Goal: Information Seeking & Learning: Learn about a topic

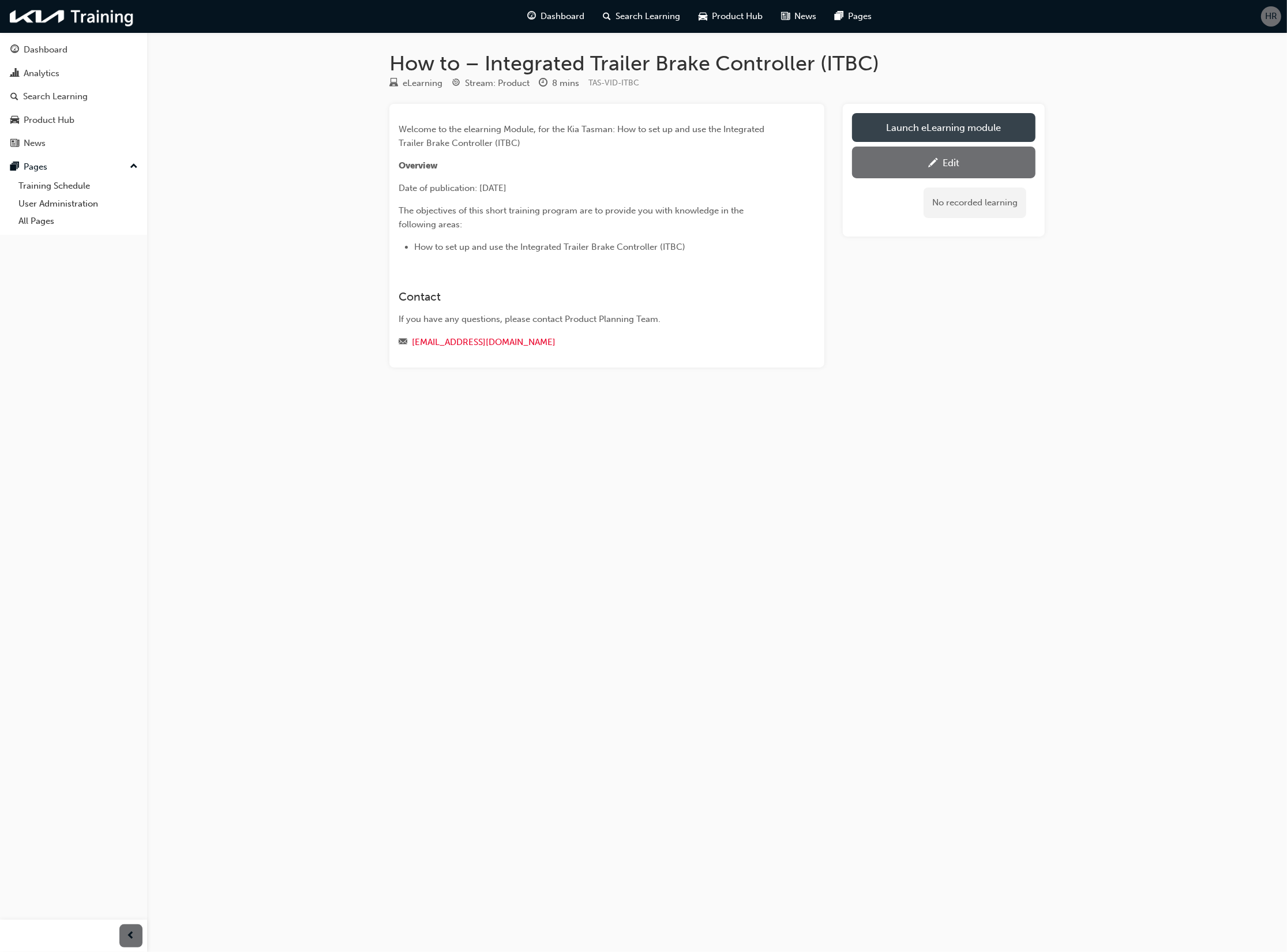
click at [915, 134] on link "Launch eLearning module" at bounding box center [944, 127] width 183 height 29
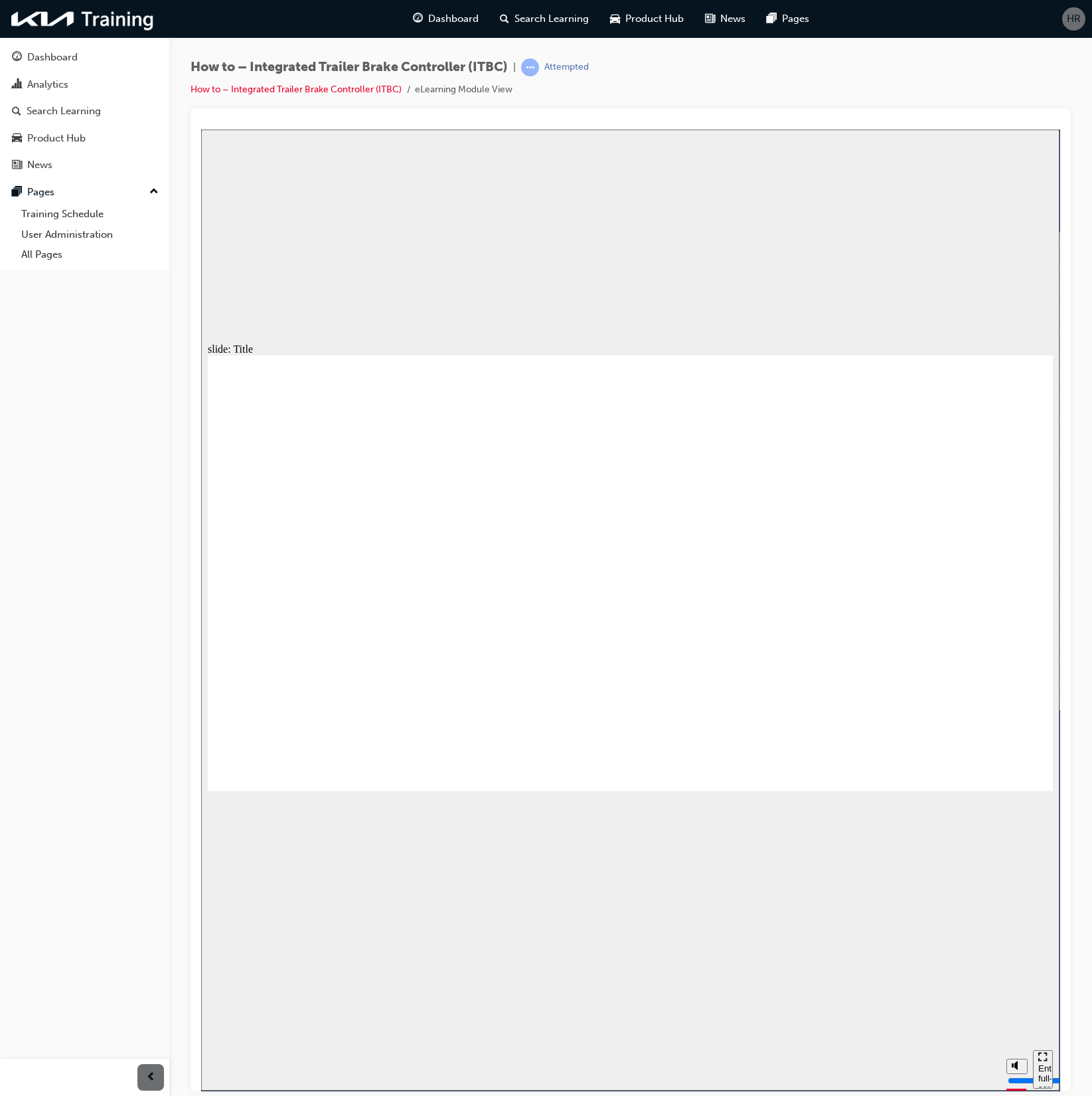
click at [963, 1073] on div "pause replay" at bounding box center [603, 1069] width 792 height 43
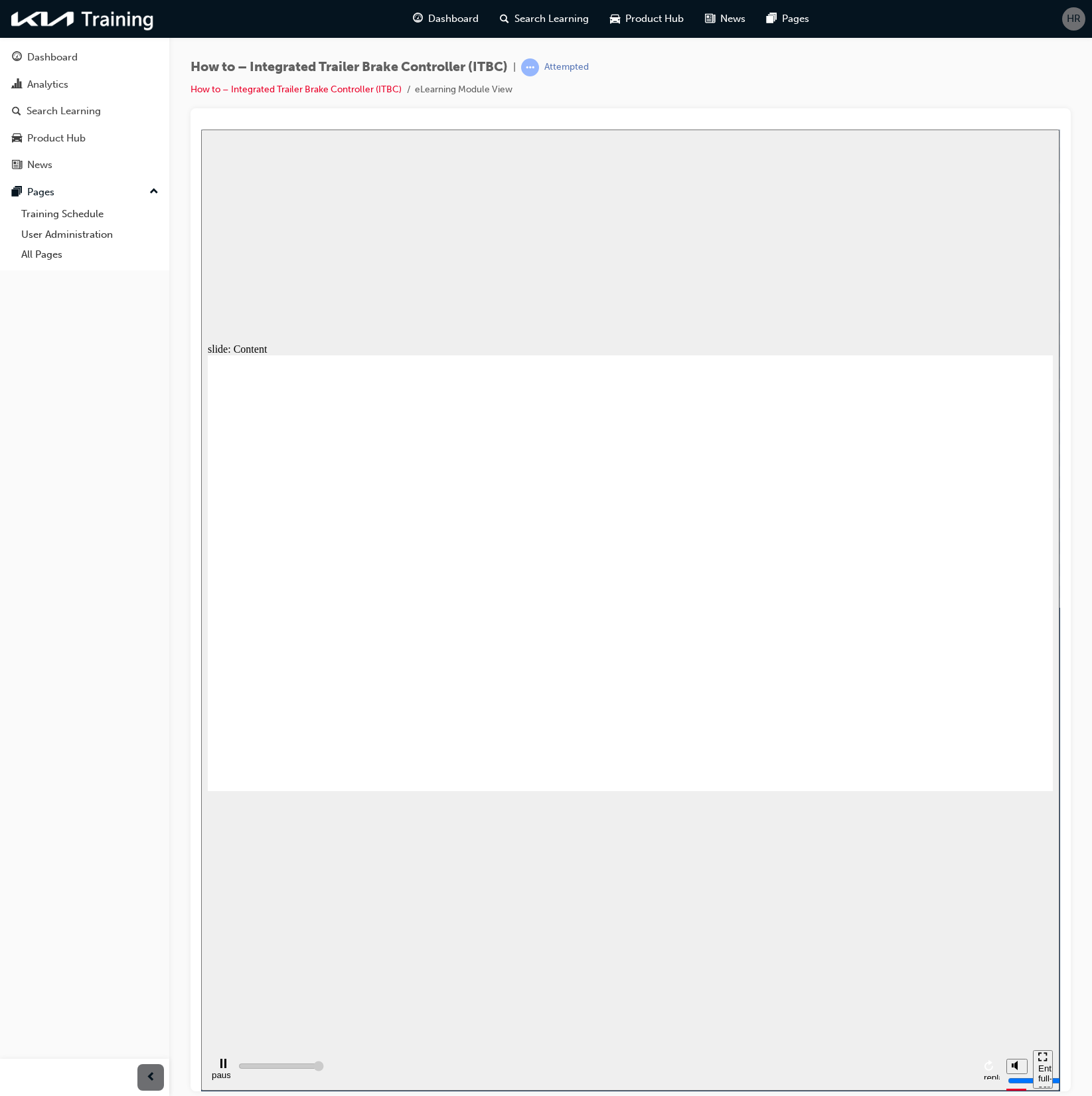
type input "103500"
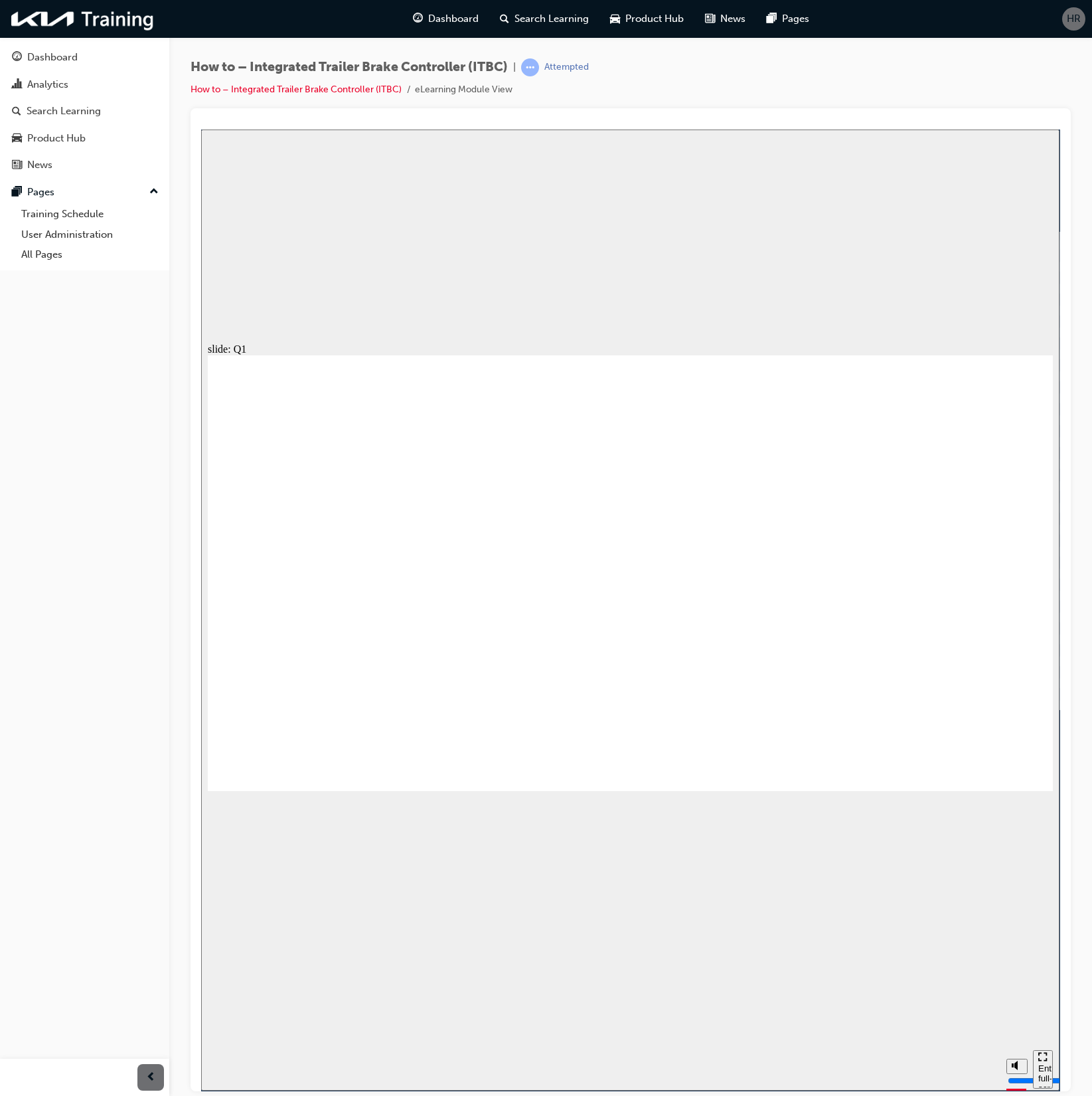
drag, startPoint x: 285, startPoint y: 149, endPoint x: 225, endPoint y: 129, distance: 63.2
click at [277, 145] on div "slide: Q1 Rectangle Group Rectangle 2 Line 2 Menu Resources Question 1 Line 3 …" at bounding box center [630, 609] width 859 height 961
click at [540, 252] on div "slide: Q1 Rectangle Group Rectangle 2 Line 2 Menu Resources Question 1 Line 3 …" at bounding box center [630, 609] width 859 height 961
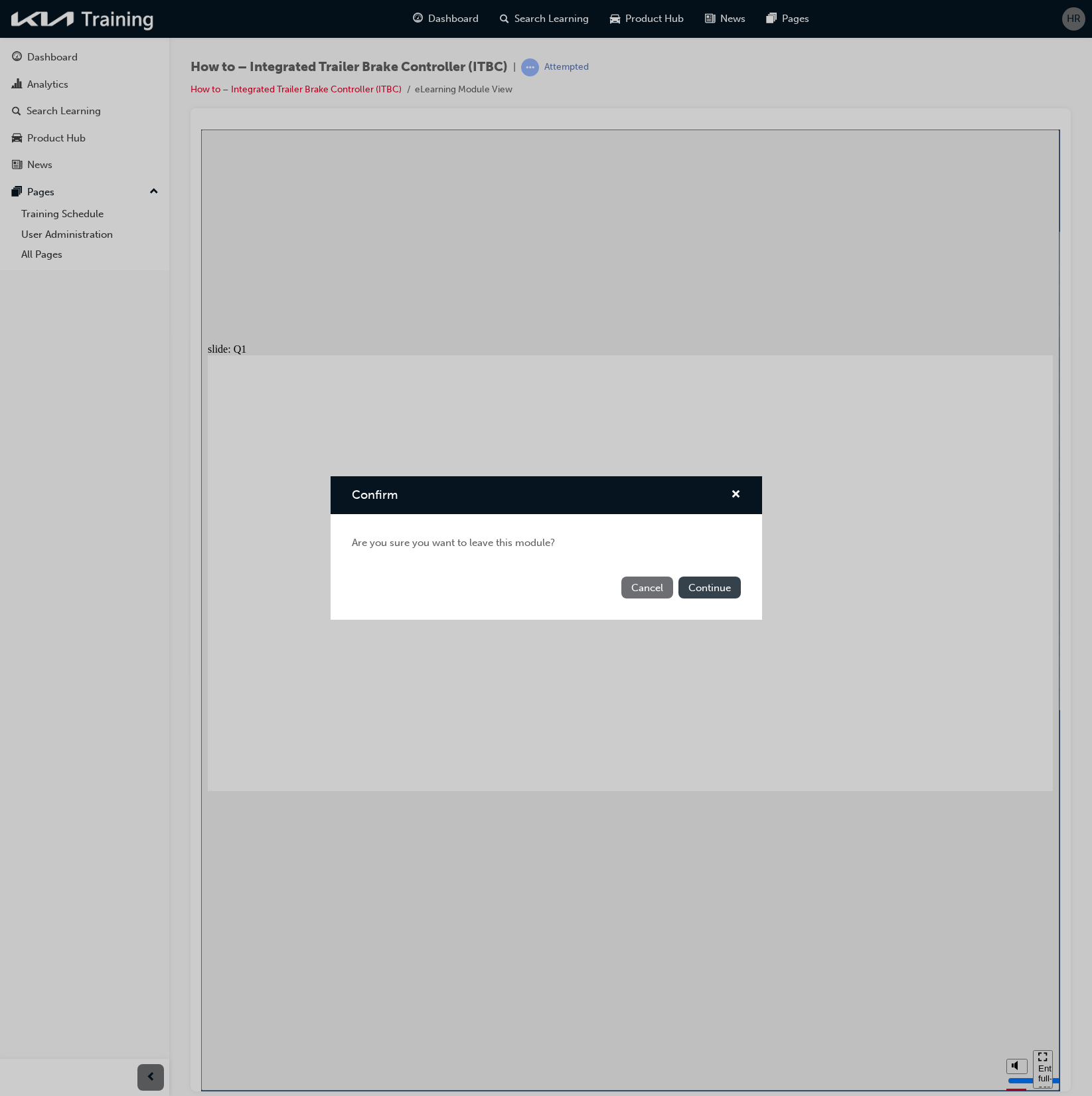
click at [711, 582] on button "Continue" at bounding box center [709, 588] width 62 height 22
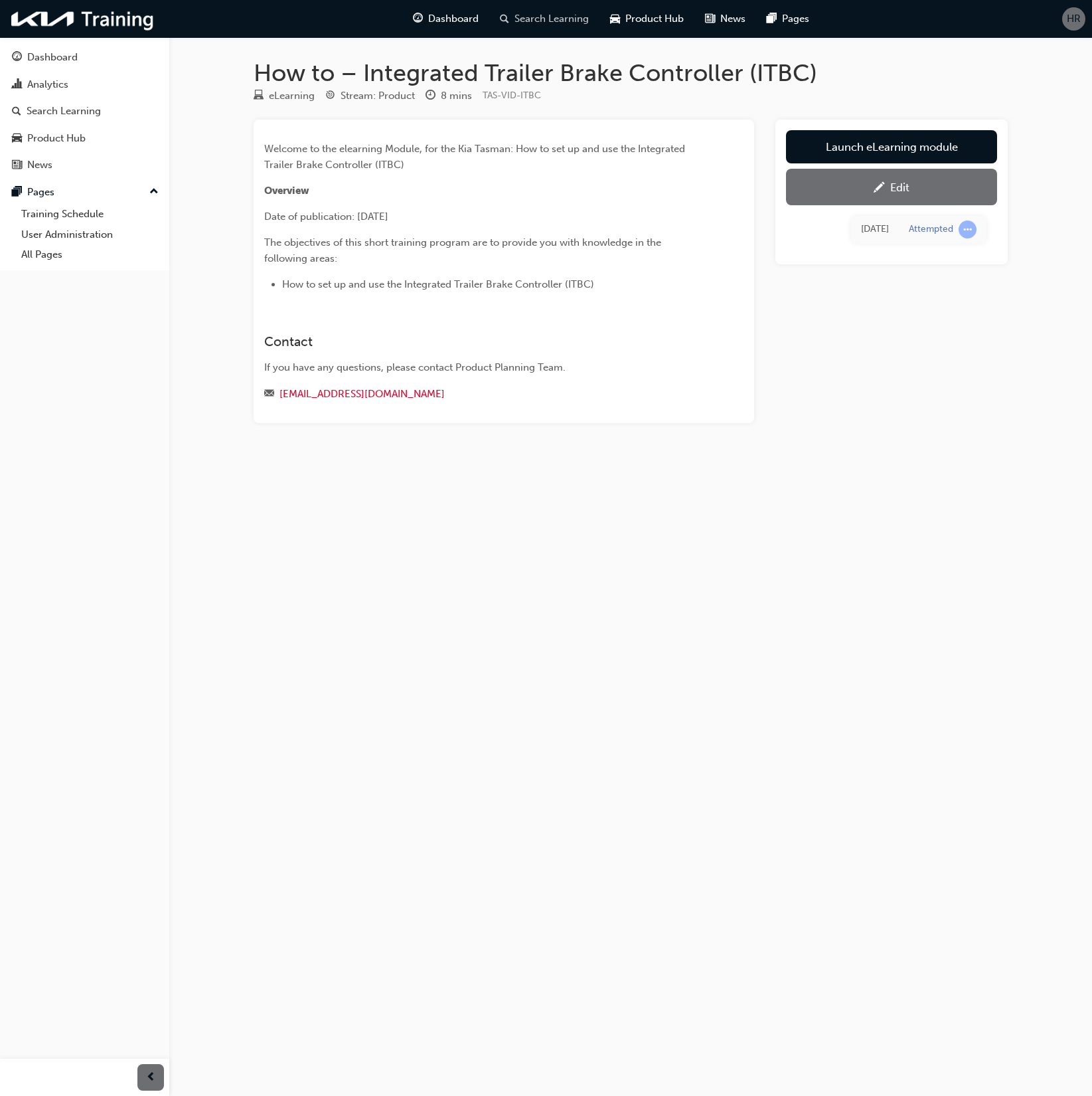
click at [564, 23] on span "Search Learning" at bounding box center [552, 19] width 75 height 15
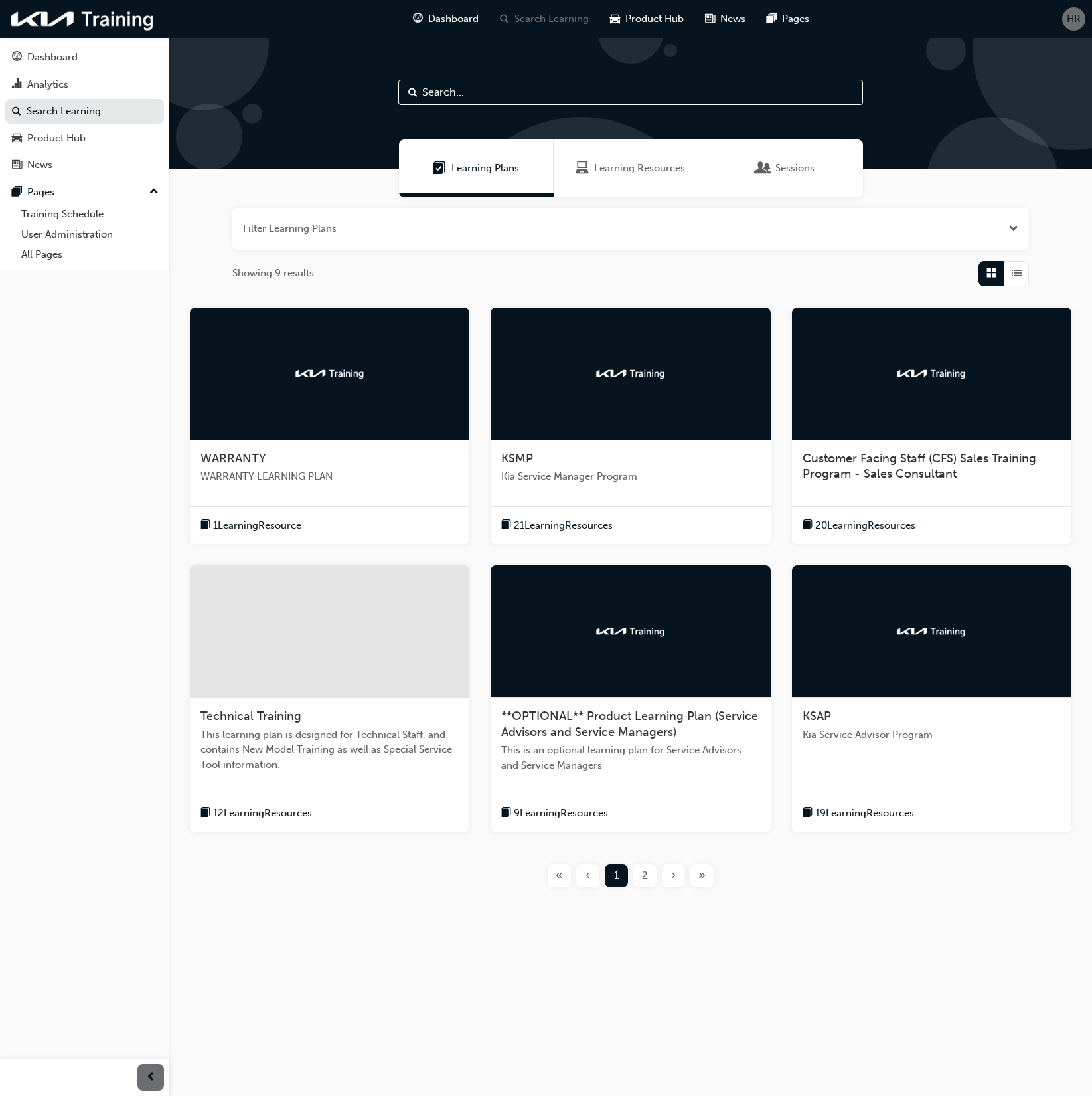
click at [490, 95] on input "text" at bounding box center [630, 92] width 465 height 25
type input "tasman"
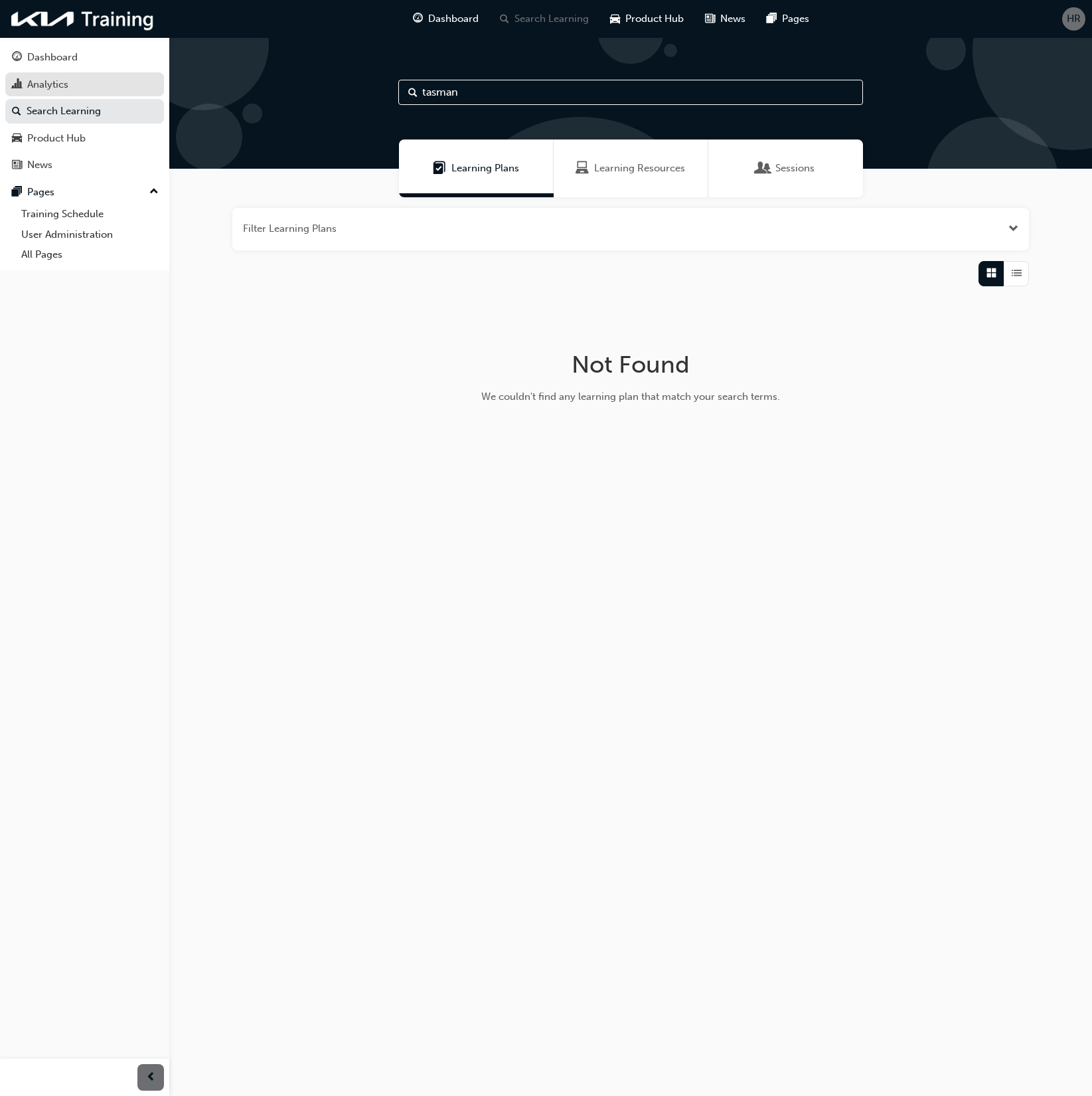
click at [78, 88] on div "Analytics" at bounding box center [85, 84] width 146 height 17
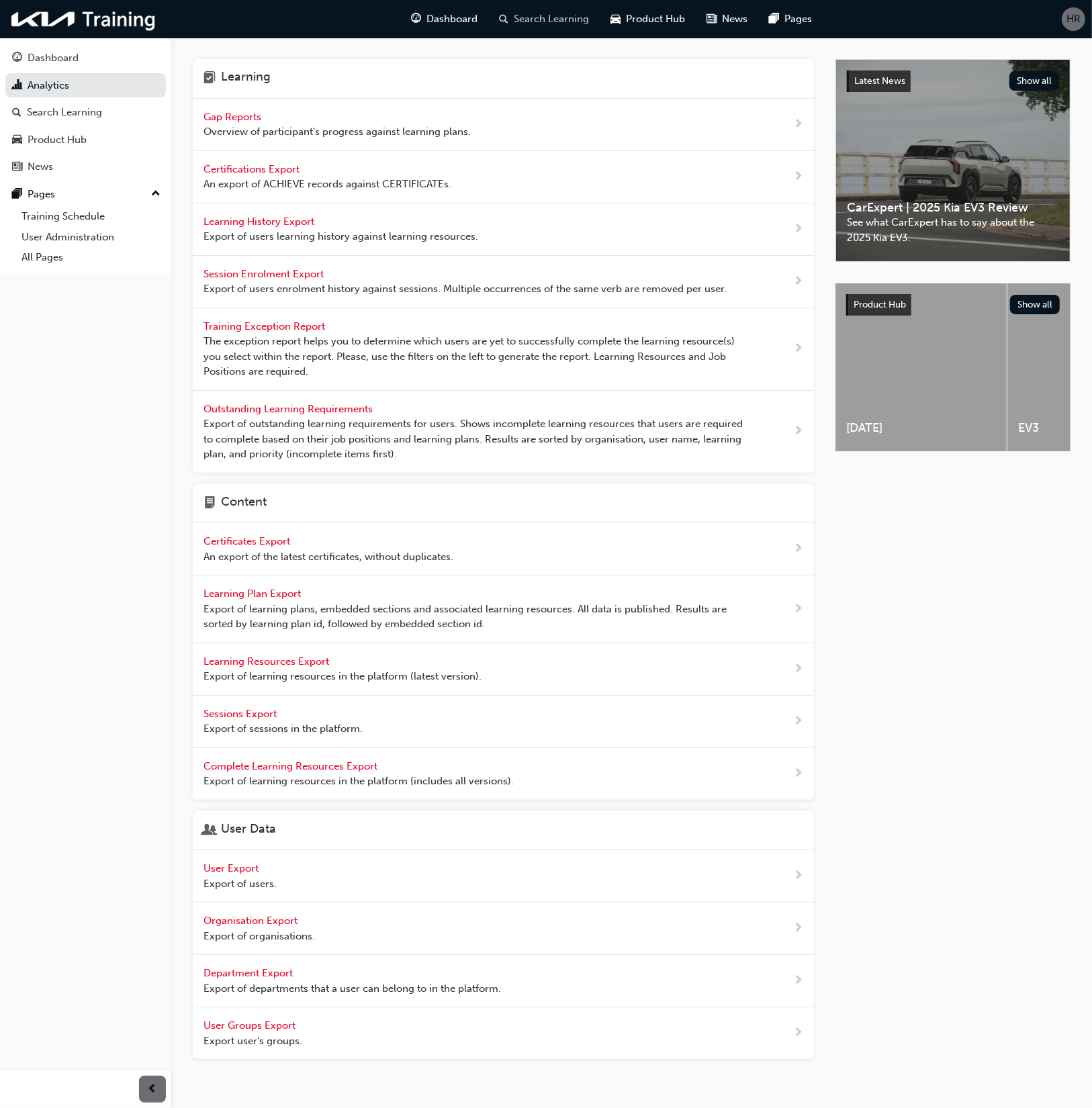
click at [529, 9] on div "Search Learning" at bounding box center [544, 19] width 112 height 28
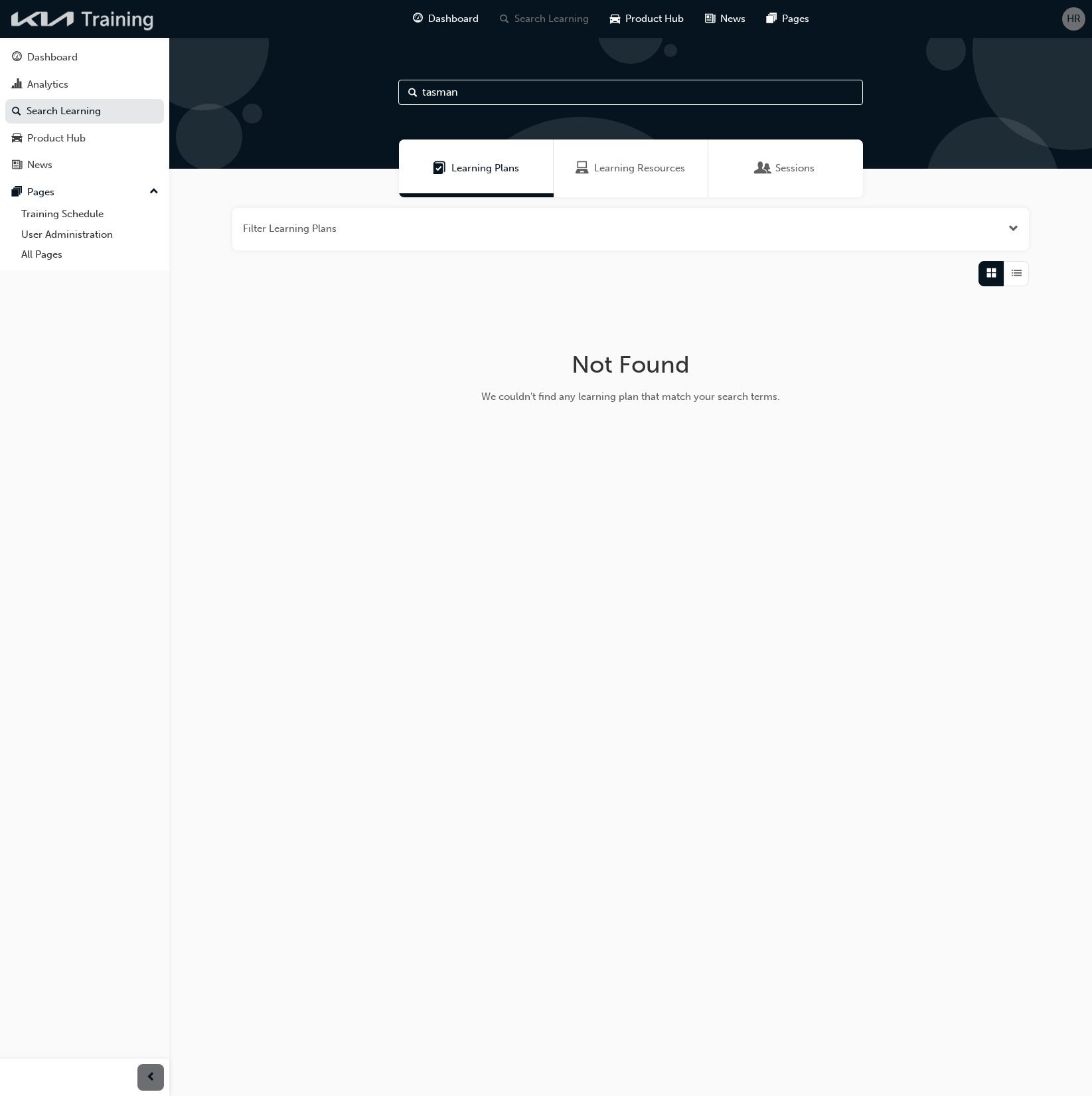
click at [68, 17] on img at bounding box center [83, 19] width 153 height 27
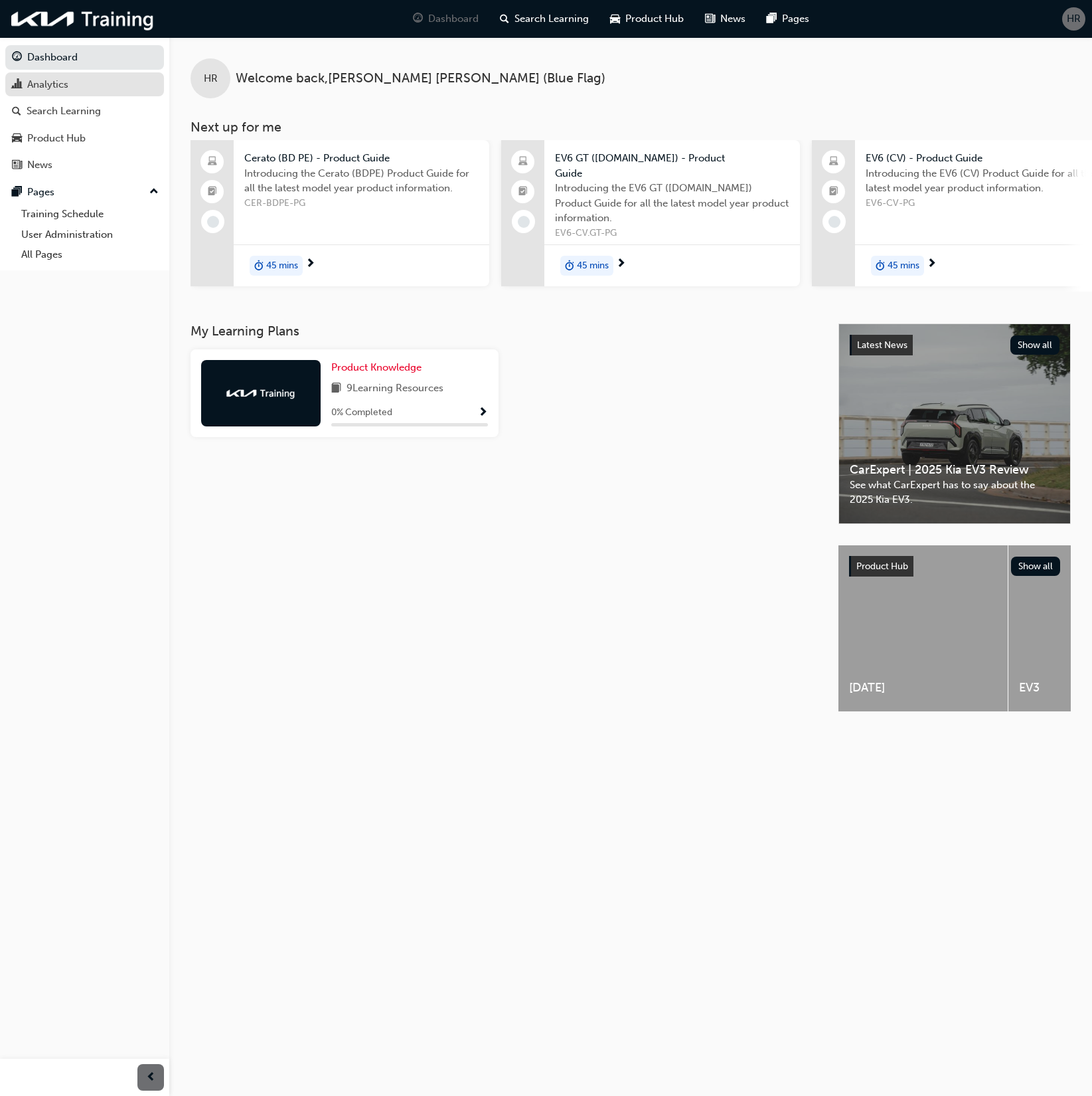
click at [55, 82] on div "Analytics" at bounding box center [47, 84] width 41 height 15
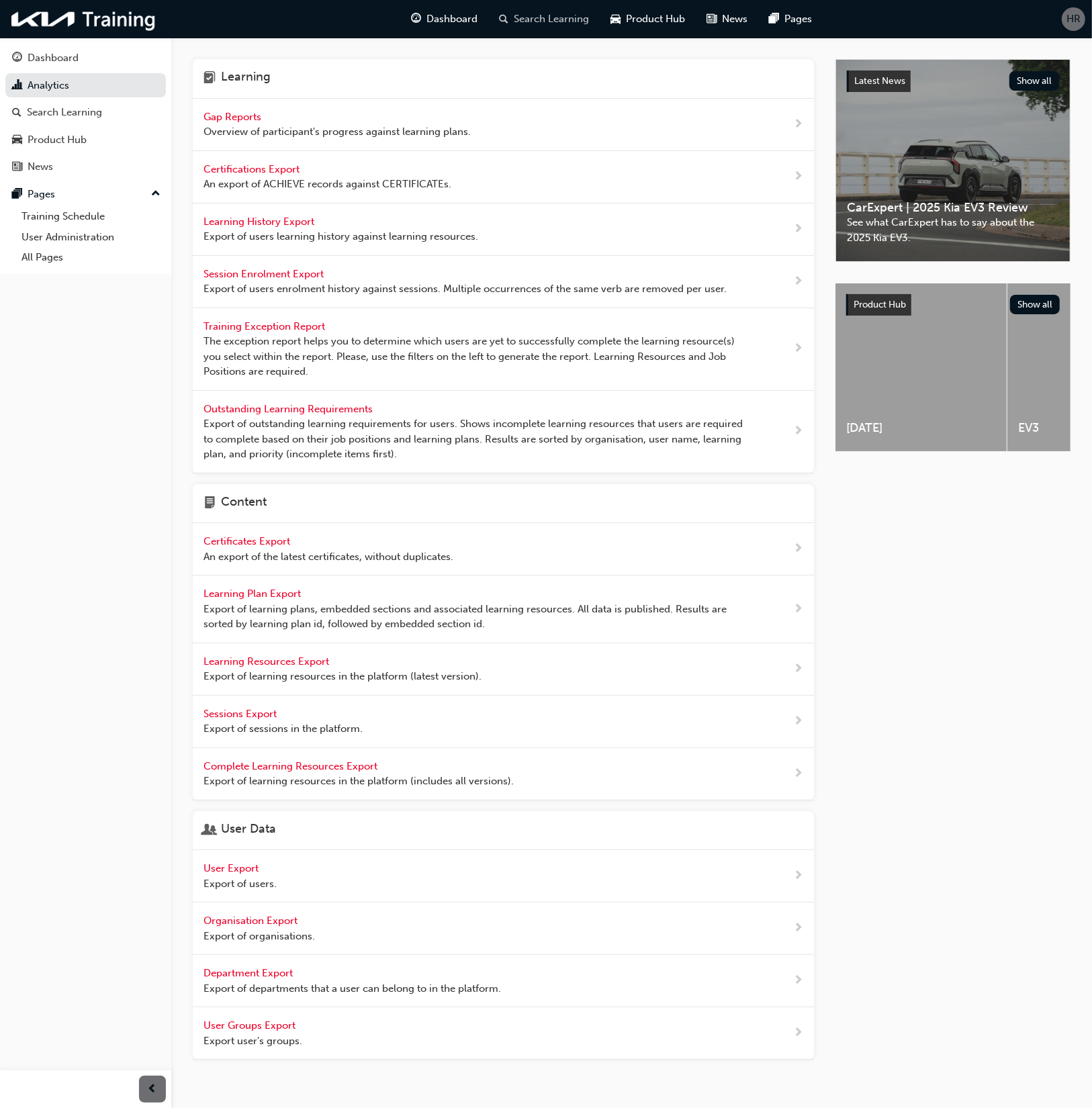
click at [505, 16] on span "search-icon" at bounding box center [503, 19] width 9 height 17
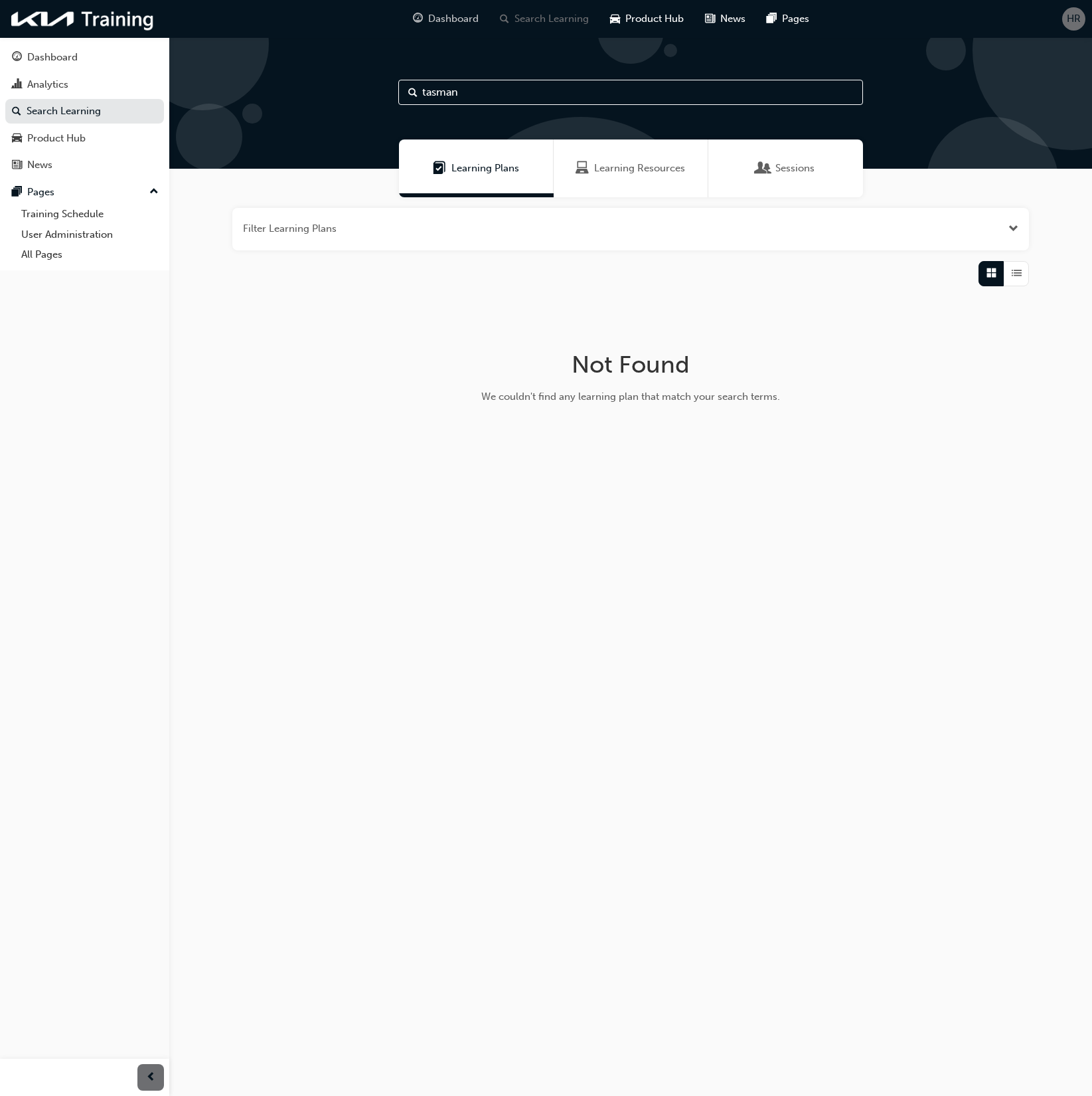
click at [447, 7] on div "Dashboard" at bounding box center [445, 19] width 87 height 27
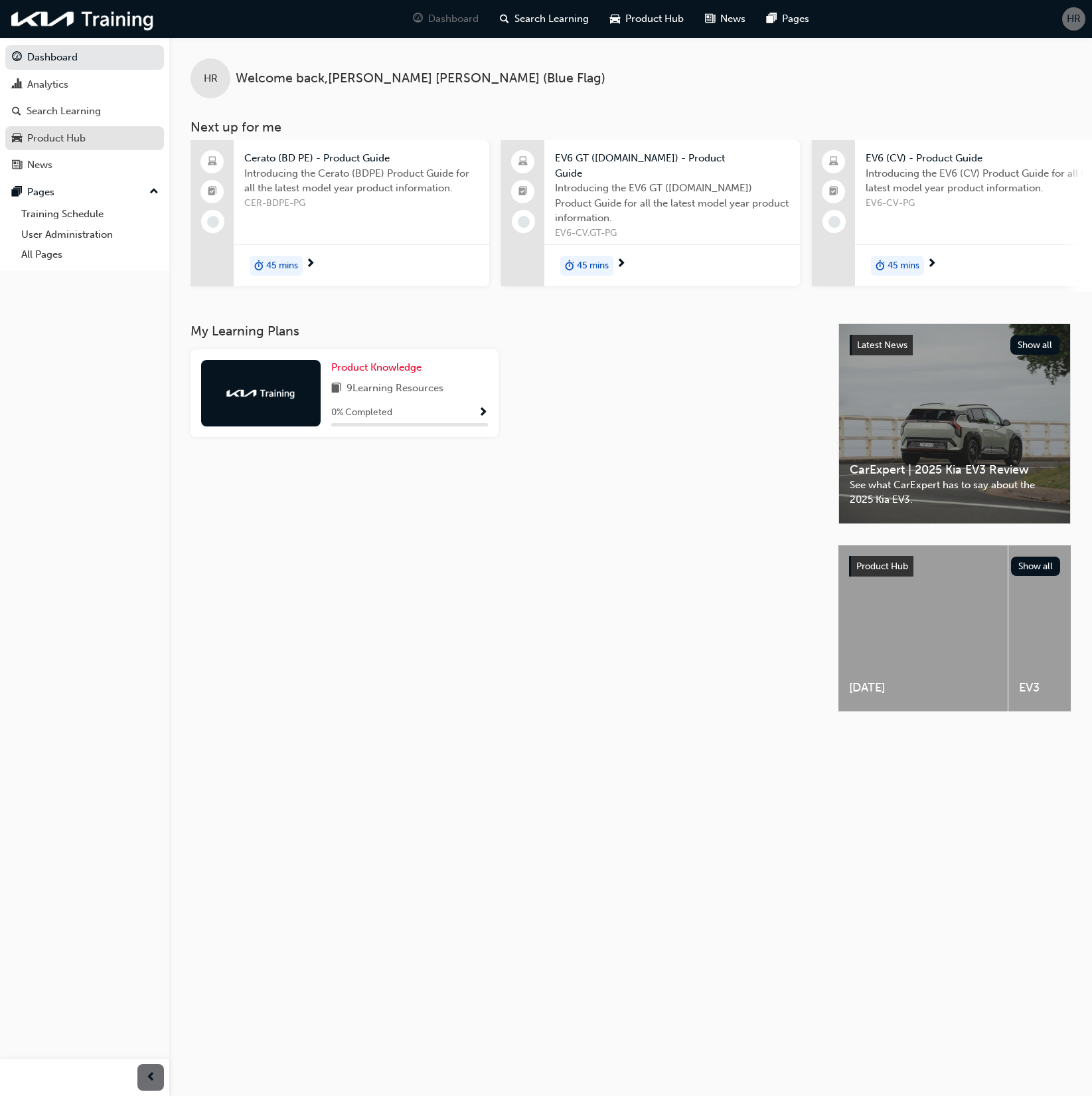
click at [62, 145] on div "Product Hub" at bounding box center [56, 138] width 58 height 15
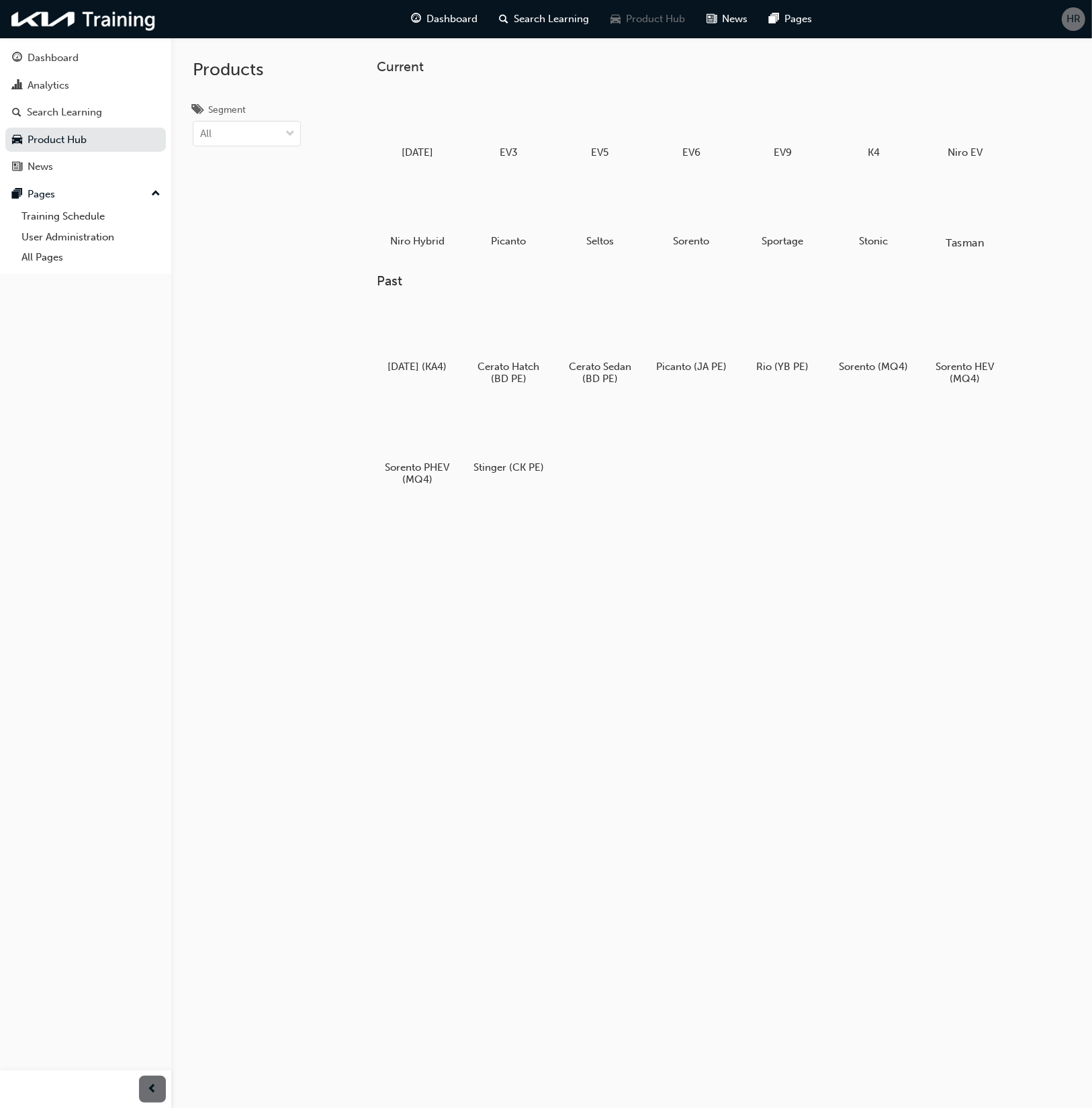
click at [942, 209] on div at bounding box center [965, 204] width 75 height 54
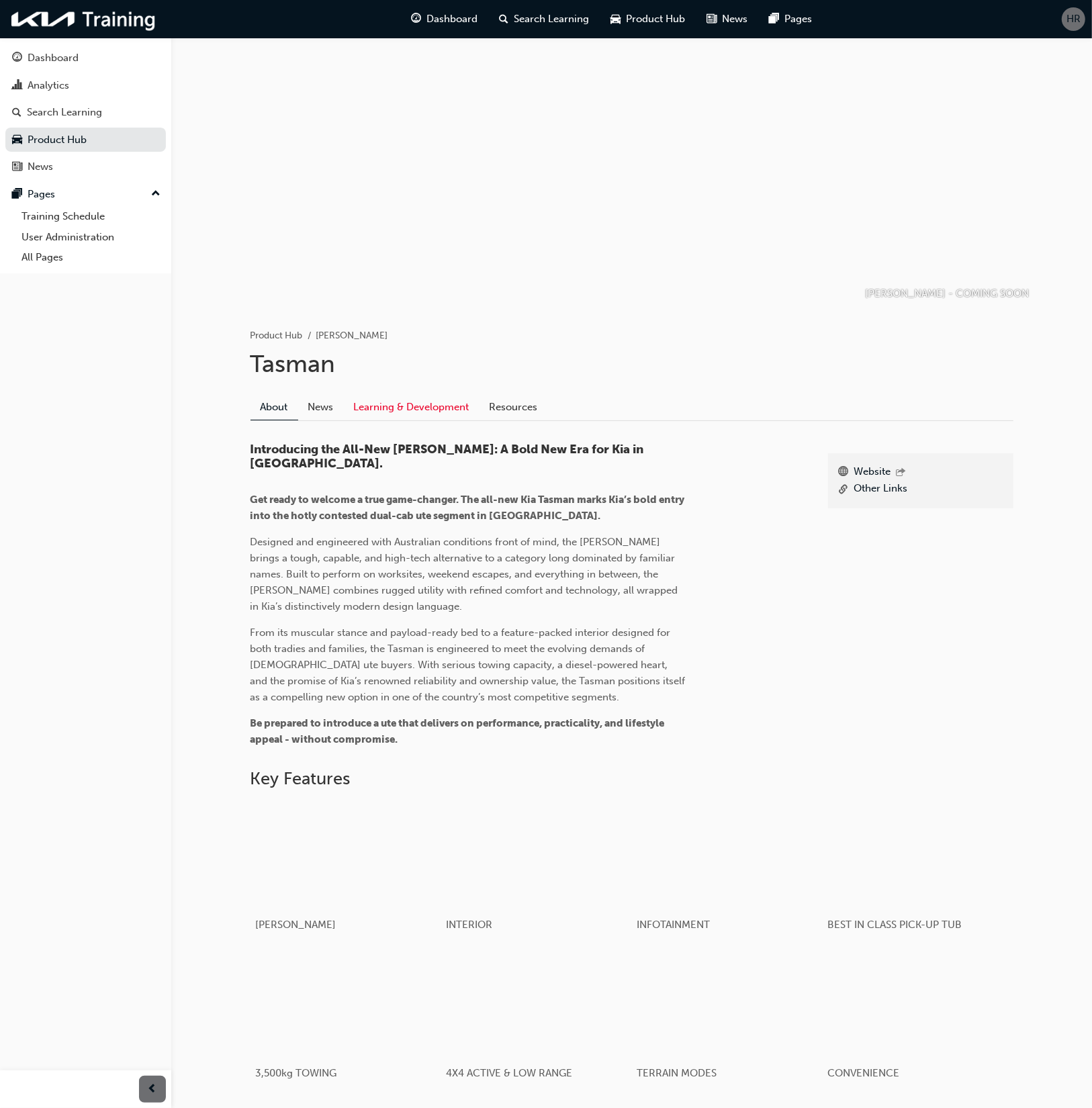
click at [412, 409] on link "Learning & Development" at bounding box center [412, 407] width 136 height 25
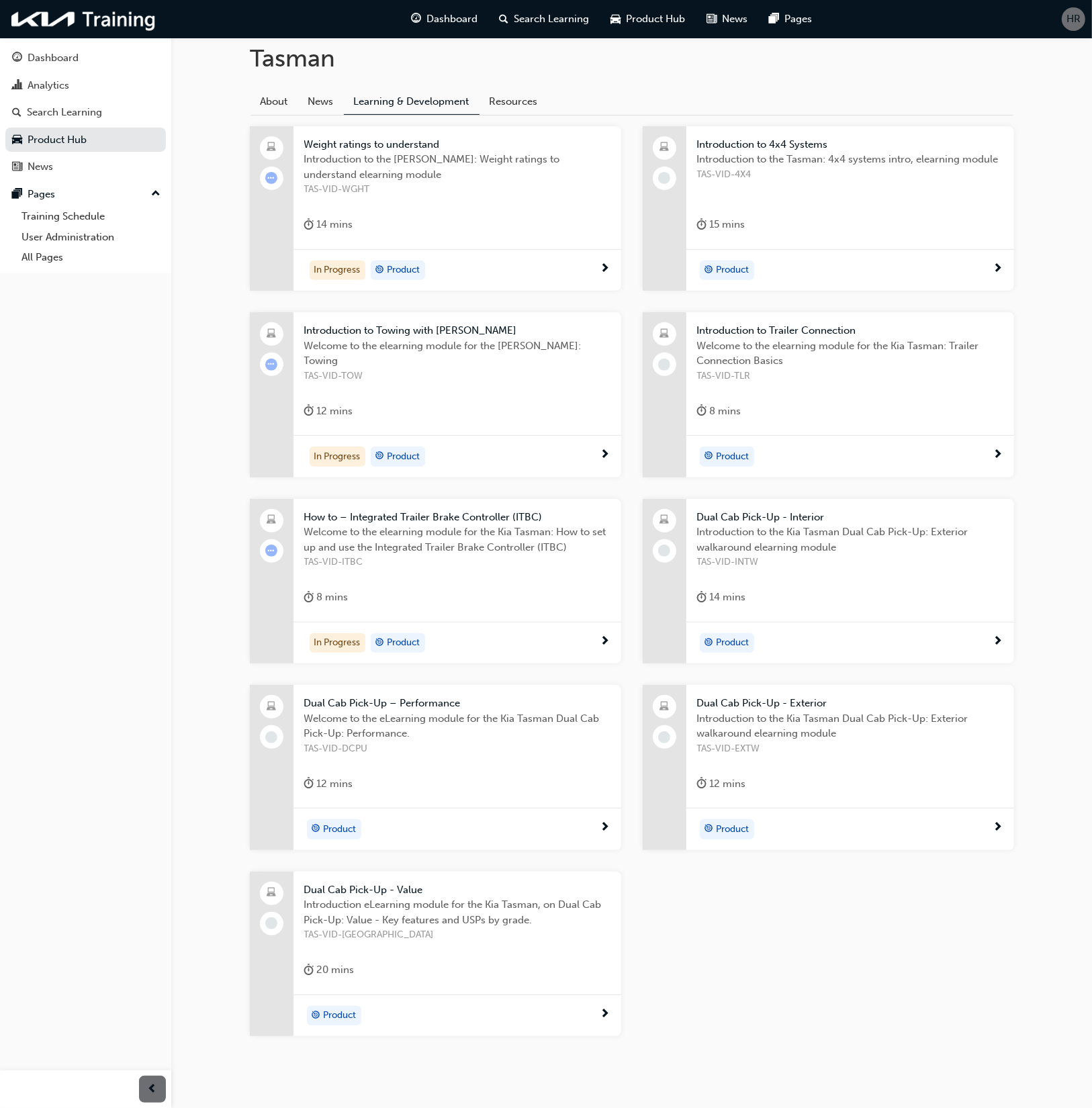
scroll to position [304, 0]
click at [558, 1] on div "Dashboard Search Learning Product Hub News Pages" at bounding box center [611, 19] width 433 height 38
click at [558, 12] on span "Search Learning" at bounding box center [552, 19] width 76 height 15
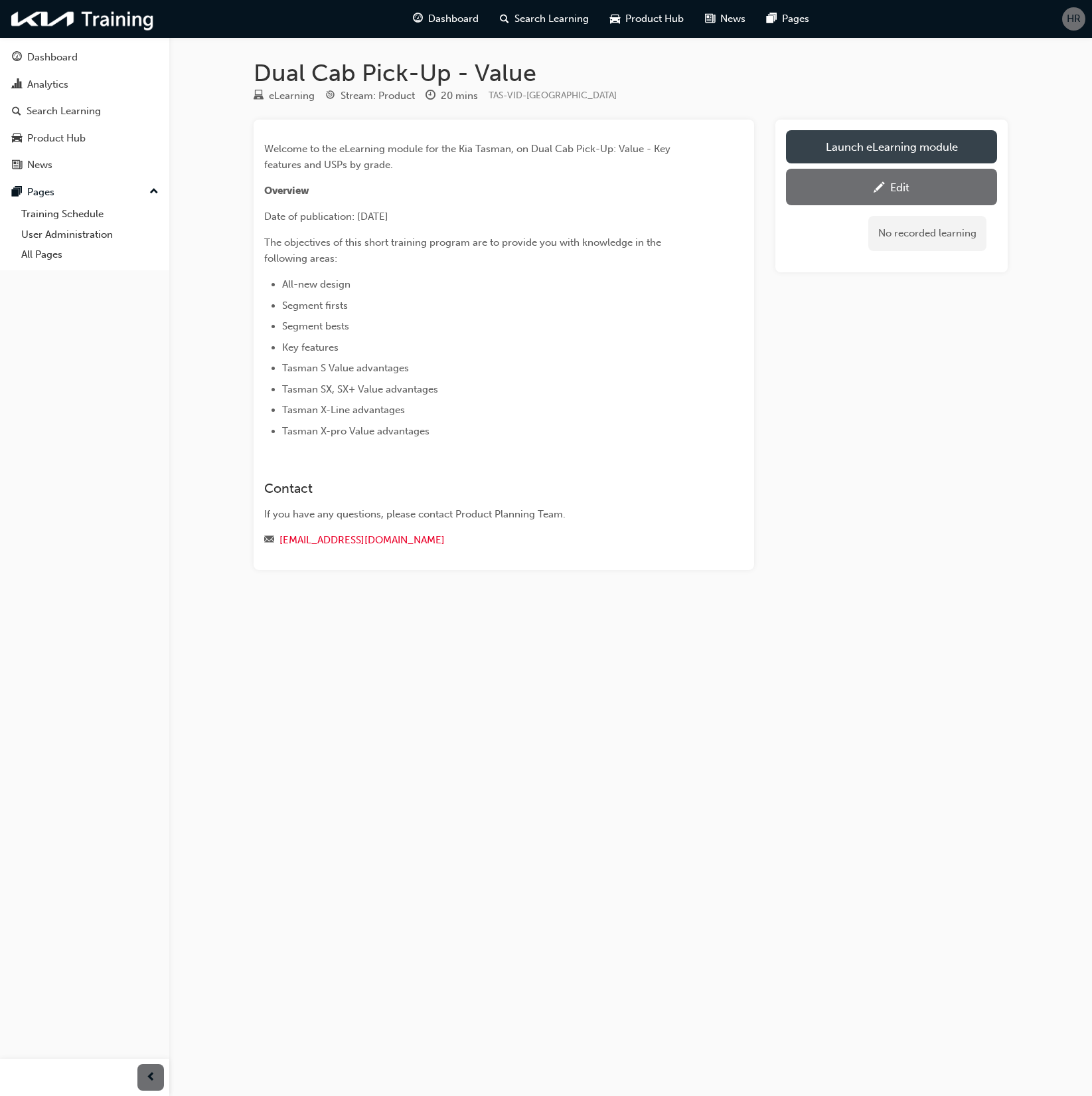
click at [907, 148] on link "Launch eLearning module" at bounding box center [892, 147] width 211 height 33
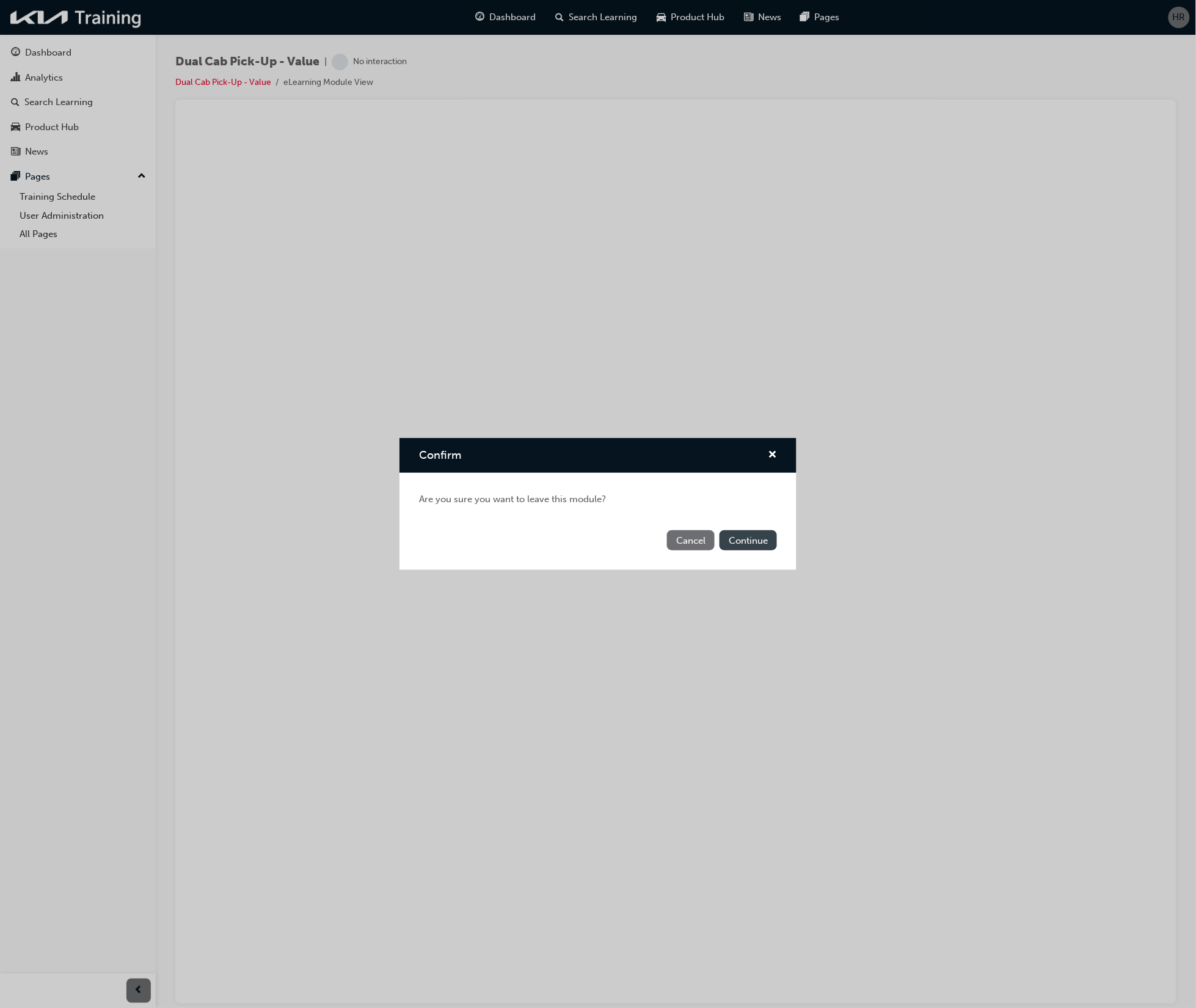
click at [763, 540] on button "Continue" at bounding box center [748, 540] width 57 height 20
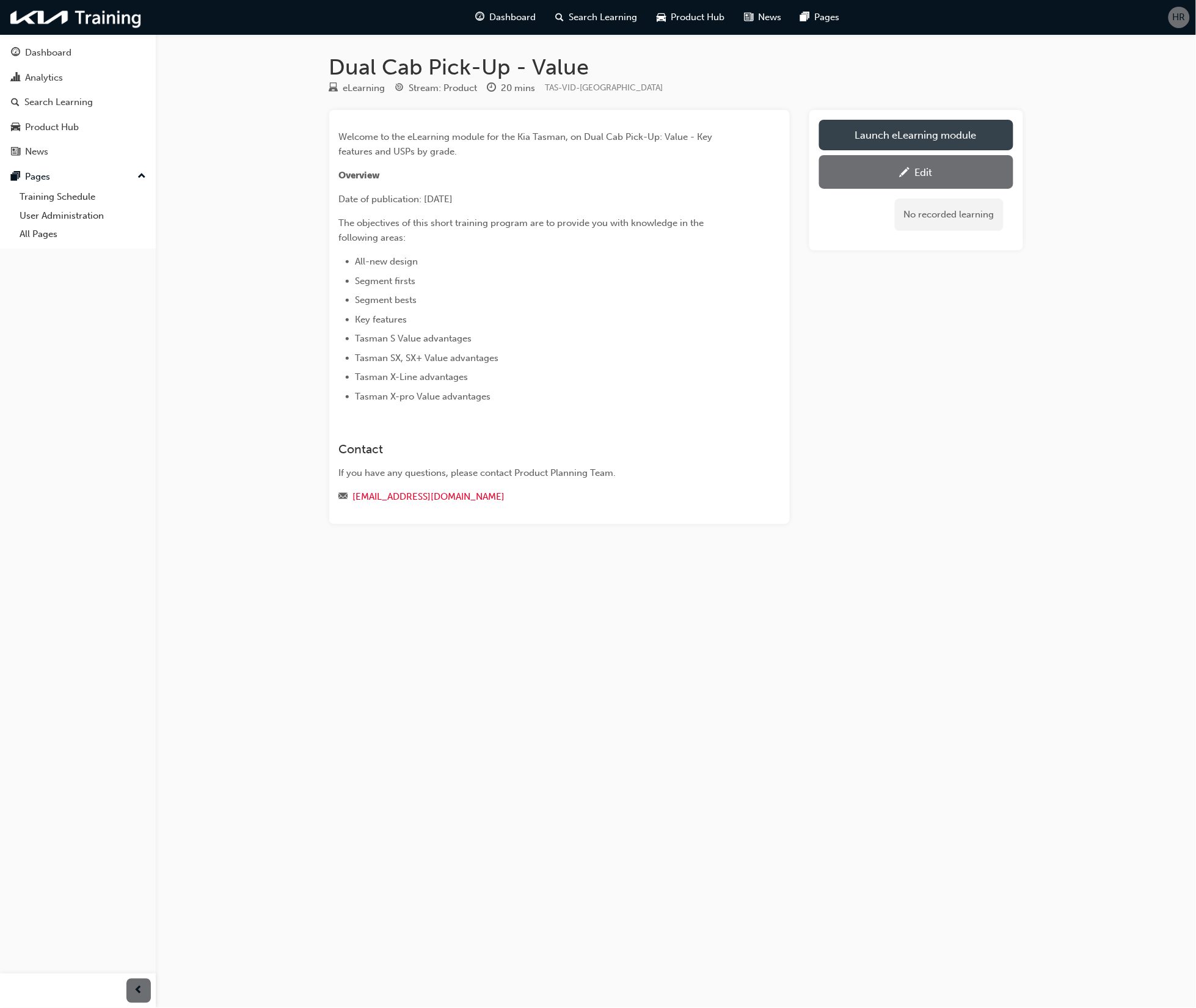
click at [923, 135] on link "Launch eLearning module" at bounding box center [916, 135] width 194 height 30
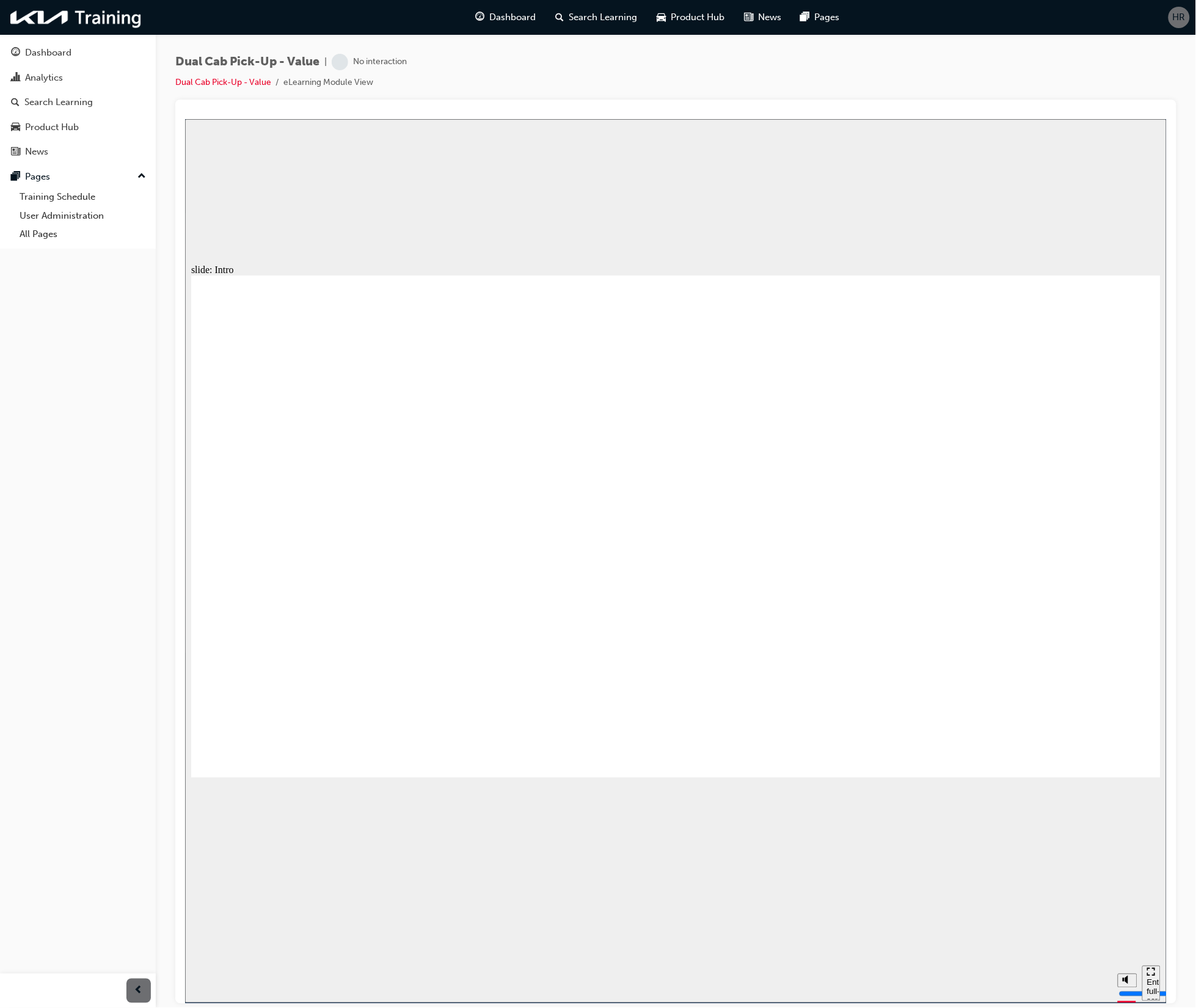
drag, startPoint x: 171, startPoint y: 1004, endPoint x: 182, endPoint y: 858, distance: 146.4
click at [182, 858] on div "Dual Cab Pick-Up - Value | No interaction Dual Cab Pick-Up - Value eLearning Mo…" at bounding box center [598, 504] width 1196 height 1008
drag, startPoint x: 1106, startPoint y: 732, endPoint x: 1113, endPoint y: 737, distance: 8.6
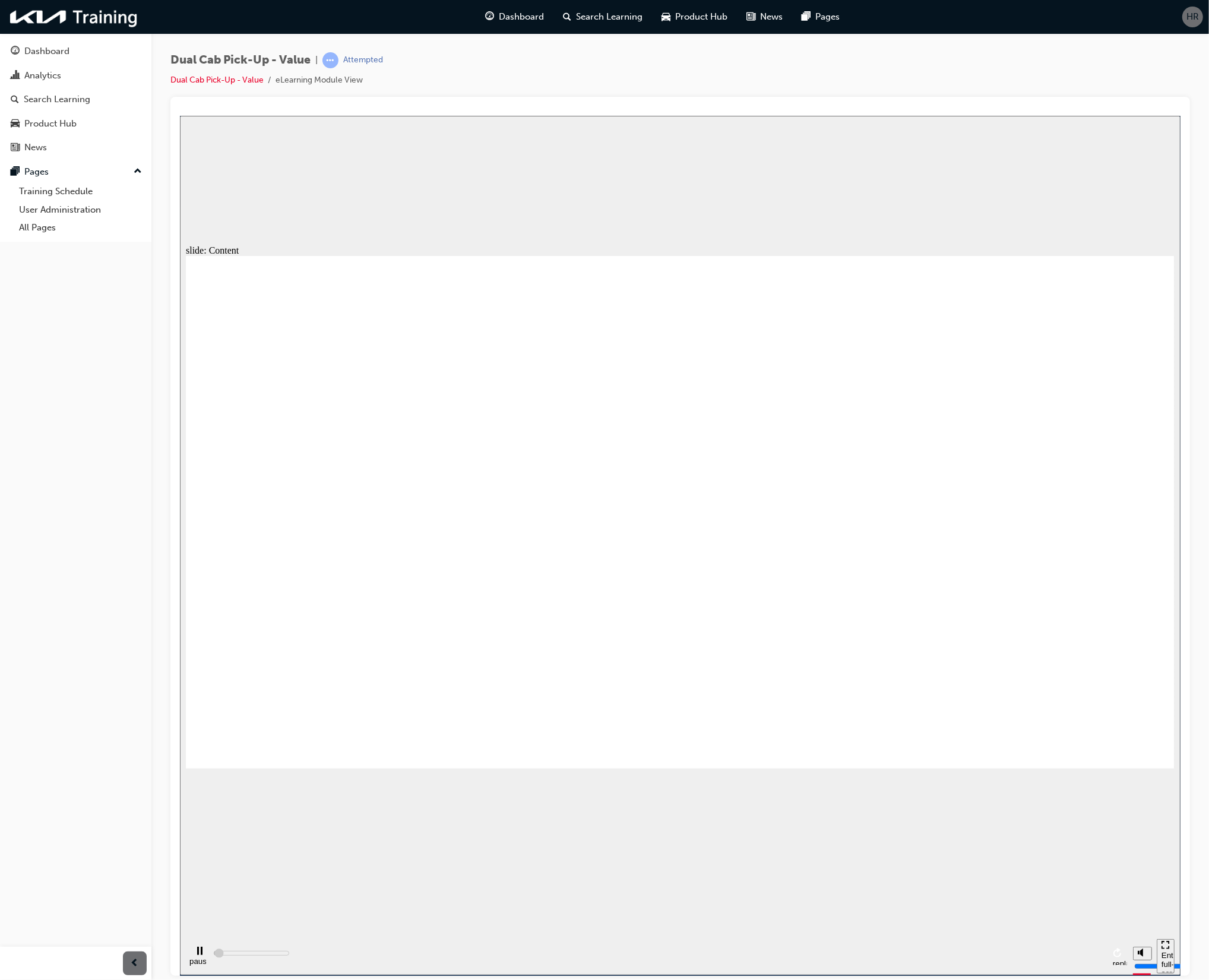
type input "12500"
